Goal: Task Accomplishment & Management: Use online tool/utility

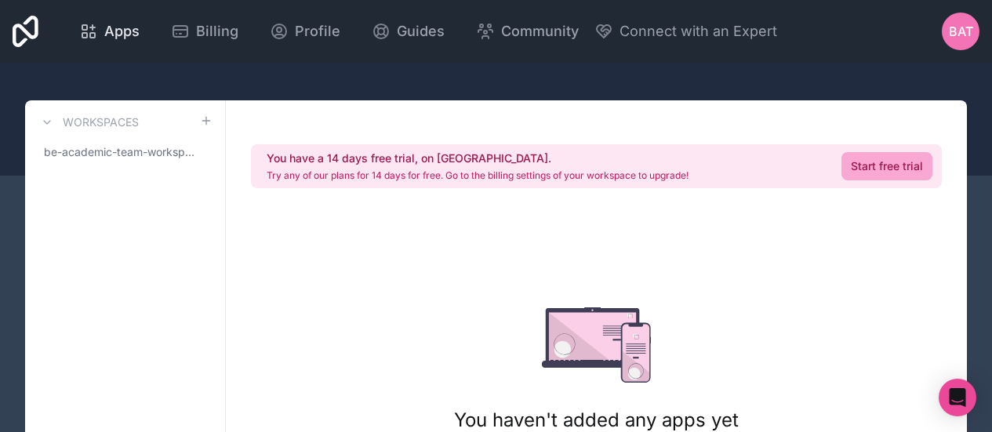
click at [126, 41] on span "Apps" at bounding box center [121, 31] width 35 height 22
click at [162, 157] on span "be-academic-team-workspace" at bounding box center [116, 152] width 144 height 16
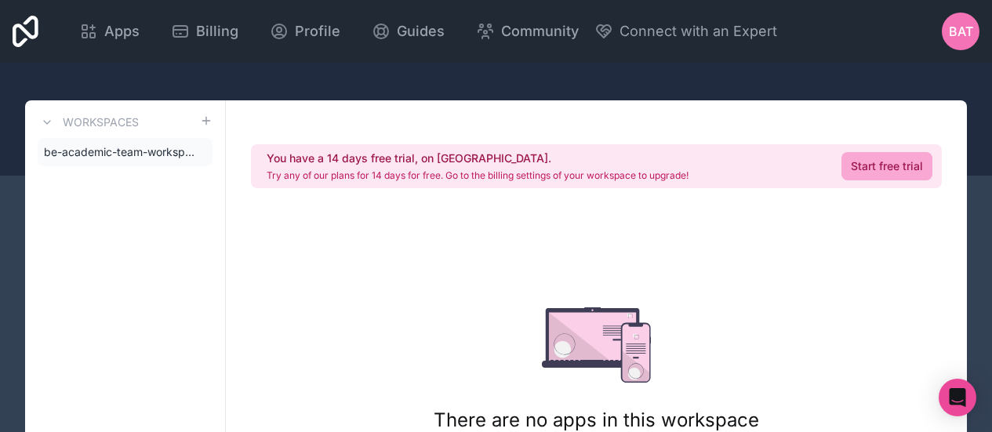
scroll to position [157, 0]
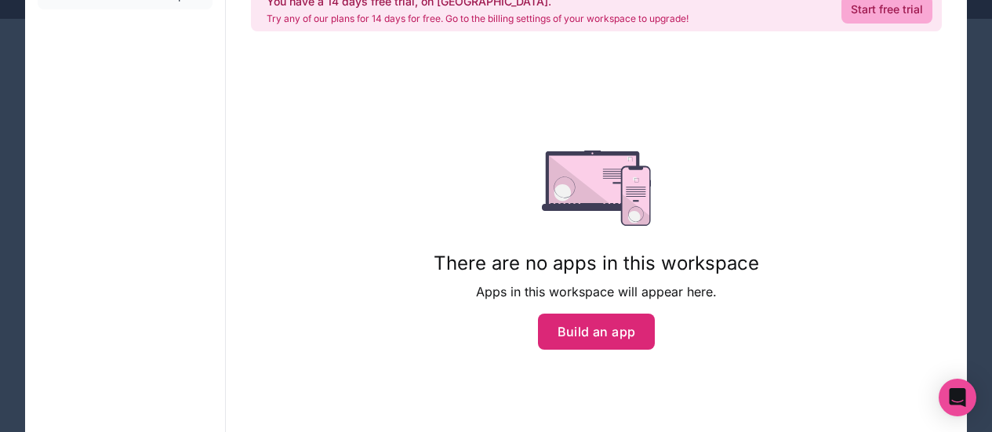
click at [601, 347] on button "Build an app" at bounding box center [597, 332] width 118 height 36
